Goal: Task Accomplishment & Management: Manage account settings

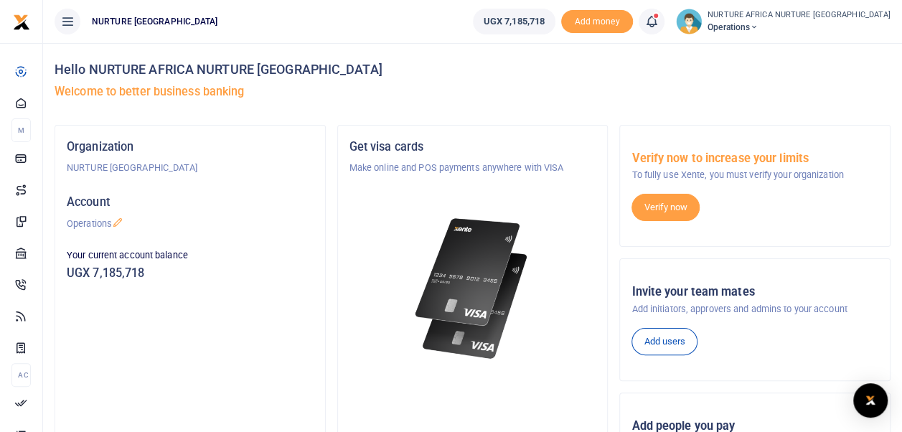
click at [659, 20] on icon at bounding box center [651, 22] width 14 height 16
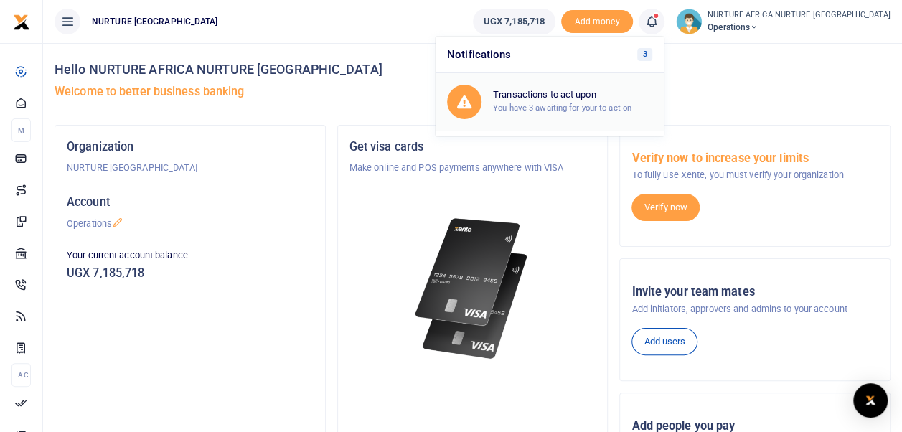
click at [587, 95] on h6 "Transactions to act upon" at bounding box center [572, 94] width 159 height 11
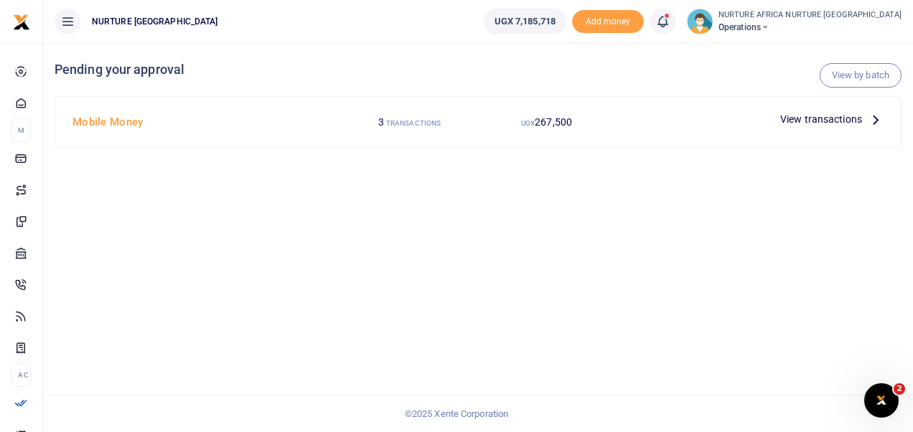
click at [798, 115] on span "View transactions" at bounding box center [821, 119] width 82 height 16
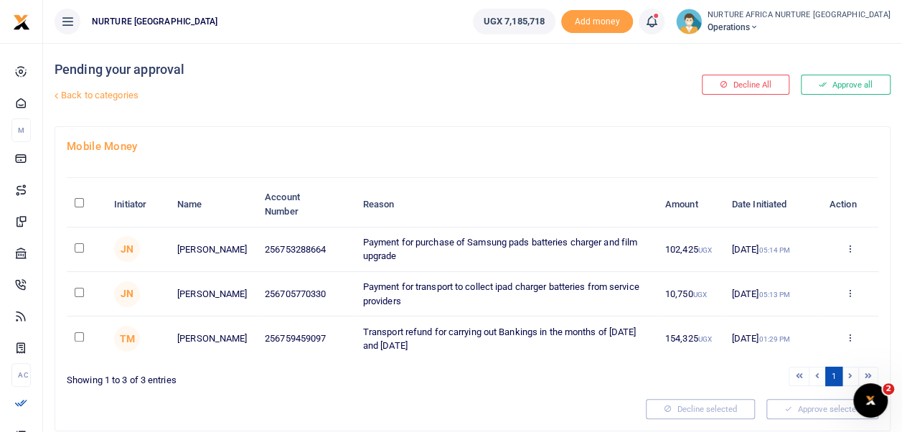
click at [77, 247] on input "checkbox" at bounding box center [79, 247] width 9 height 9
checkbox input "true"
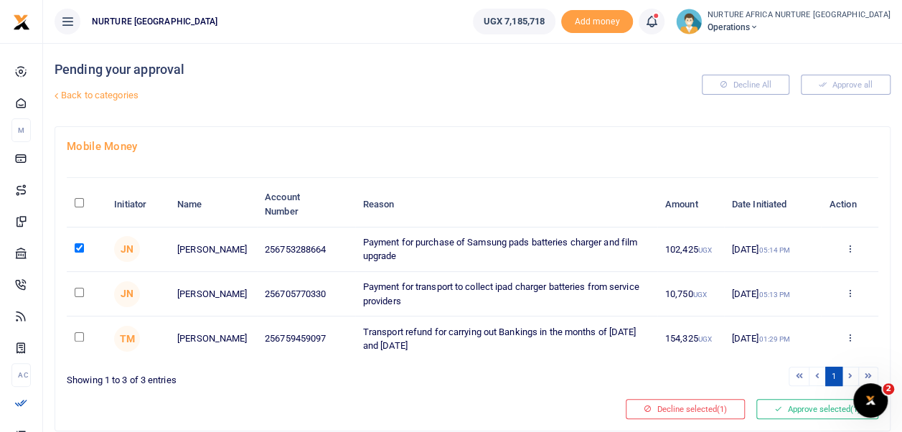
click at [80, 288] on input "checkbox" at bounding box center [79, 292] width 9 height 9
checkbox input "true"
click at [805, 400] on button "Approve selected (2)" at bounding box center [817, 409] width 122 height 20
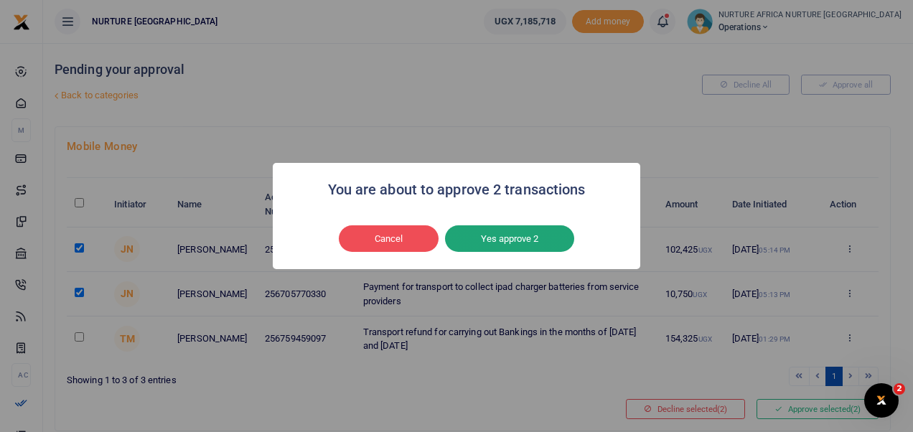
click at [518, 242] on button "Yes approve 2" at bounding box center [509, 238] width 129 height 27
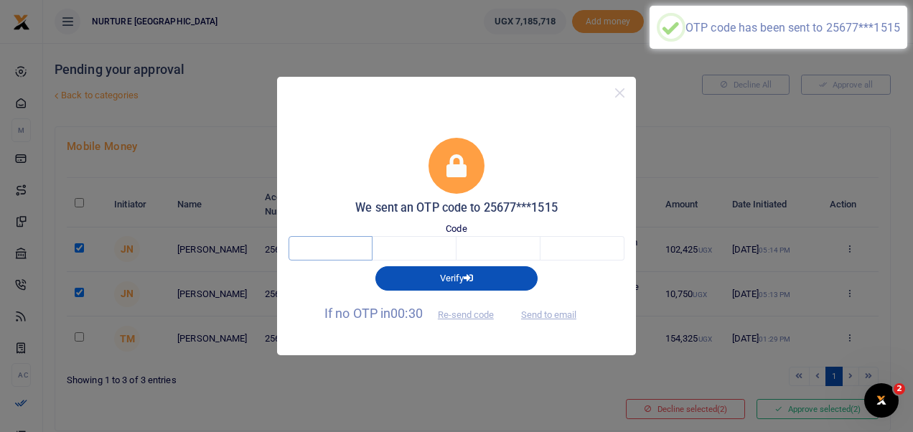
click at [346, 245] on input "text" at bounding box center [330, 248] width 84 height 24
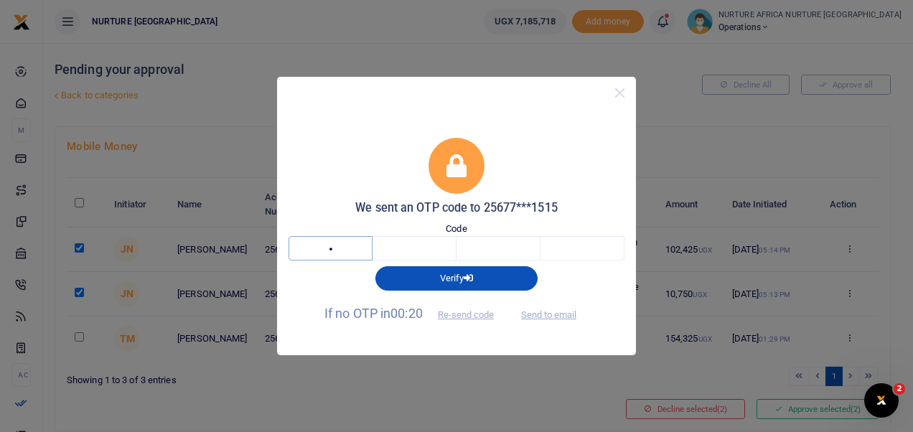
type input "6"
type input "1"
type input "3"
type input "7"
